Goal: Find specific page/section: Find specific page/section

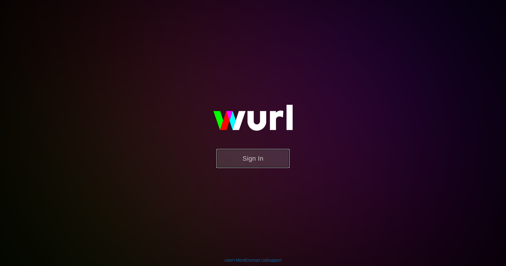
click at [256, 159] on button "Sign In" at bounding box center [253, 158] width 73 height 19
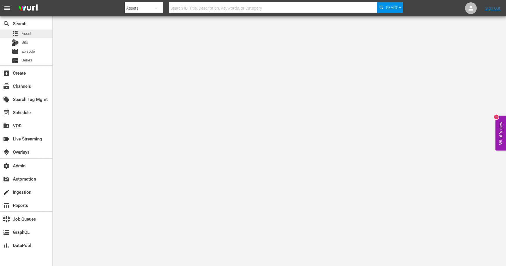
click at [27, 35] on span "Asset" at bounding box center [27, 34] width 10 height 6
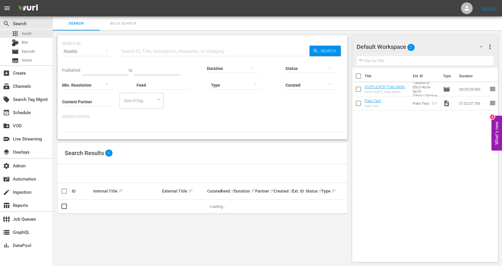
click at [226, 86] on div at bounding box center [237, 85] width 52 height 16
click at [230, 130] on div "Placeholder" at bounding box center [237, 131] width 52 height 9
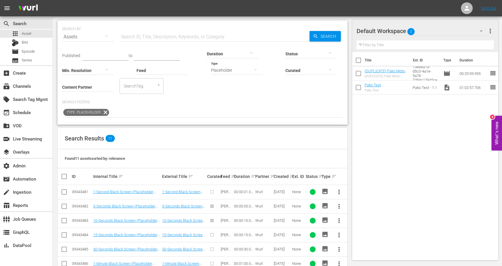
scroll to position [102, 0]
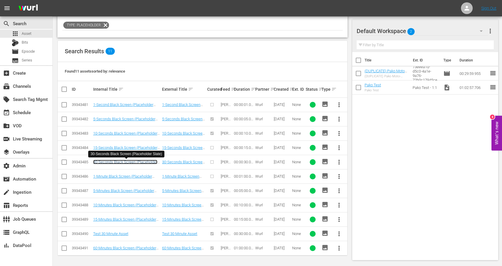
click at [114, 163] on link "30-Seconds Black Screen (Placeholder Slate)" at bounding box center [125, 164] width 64 height 9
